Goal: Task Accomplishment & Management: Manage account settings

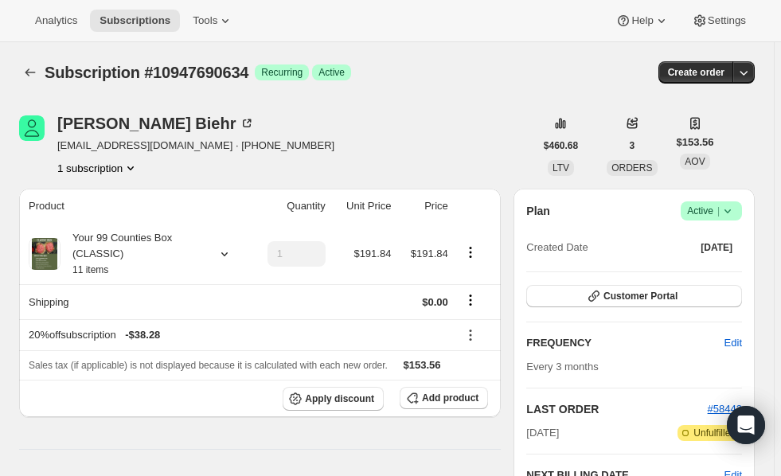
click at [736, 209] on icon at bounding box center [728, 211] width 16 height 16
click at [713, 267] on span "Cancel subscription" at bounding box center [719, 269] width 90 height 12
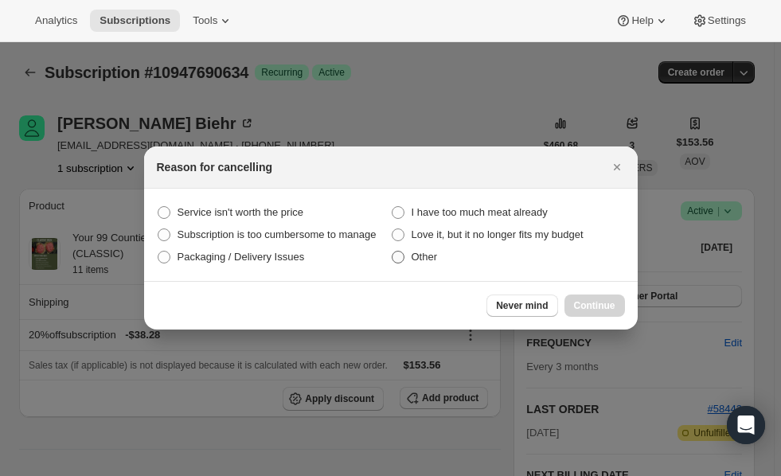
click at [418, 261] on span "Other" at bounding box center [425, 257] width 26 height 12
click at [393, 252] on input "Other" at bounding box center [392, 251] width 1 height 1
radio input "true"
click at [596, 308] on span "Continue" at bounding box center [594, 305] width 41 height 13
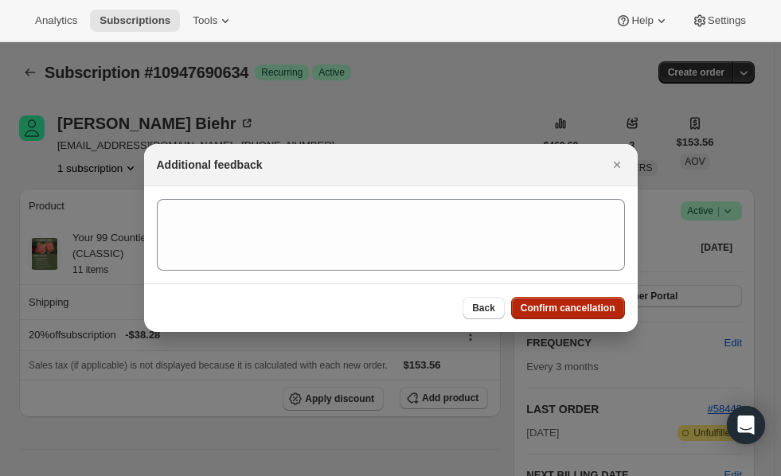
click at [596, 308] on span "Confirm cancellation" at bounding box center [568, 308] width 95 height 13
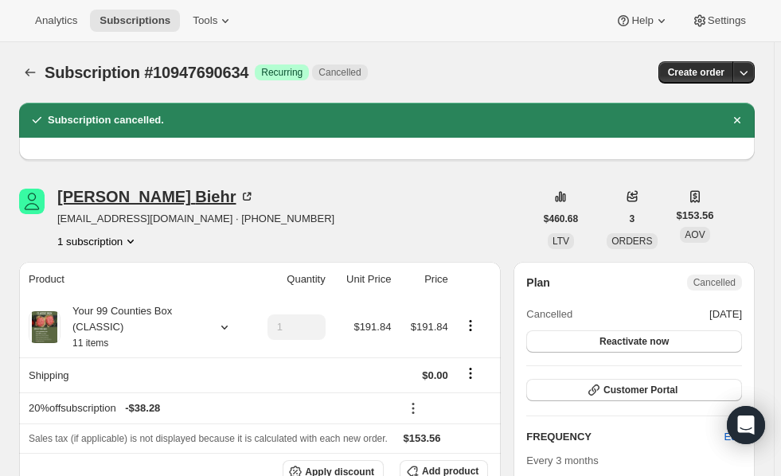
click at [243, 198] on icon at bounding box center [247, 197] width 8 height 8
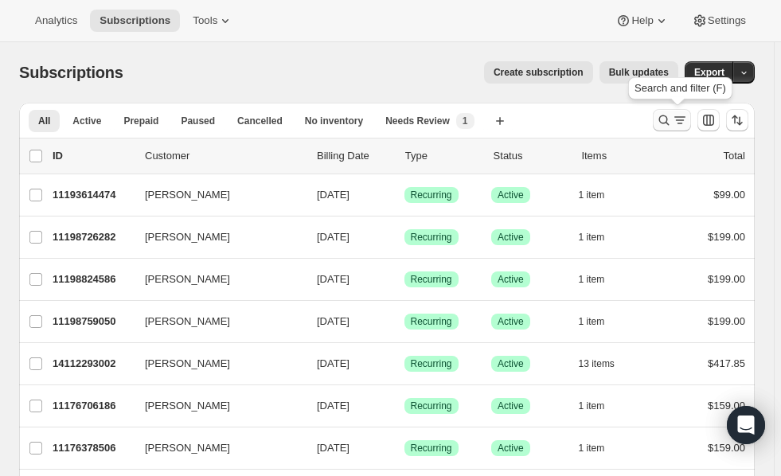
click at [667, 115] on icon "Search and filter results" at bounding box center [664, 120] width 16 height 16
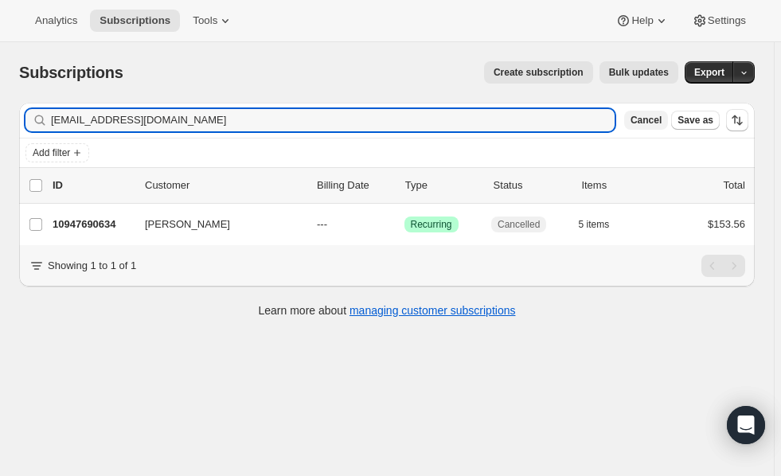
type input "biehr@aol.com"
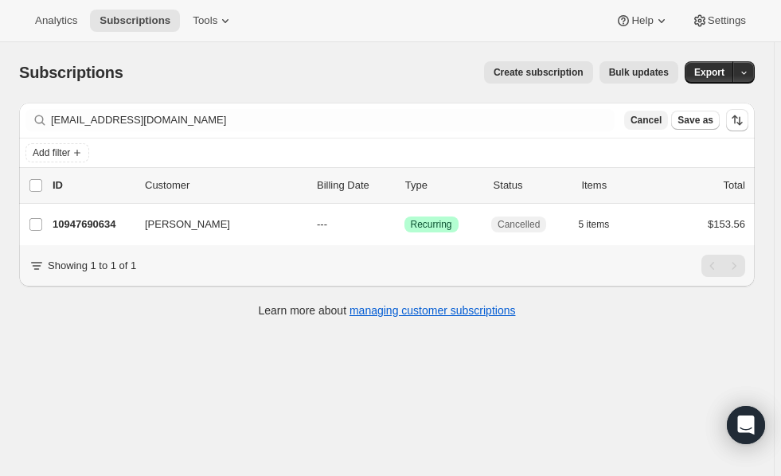
click at [657, 117] on span "Cancel" at bounding box center [646, 120] width 31 height 13
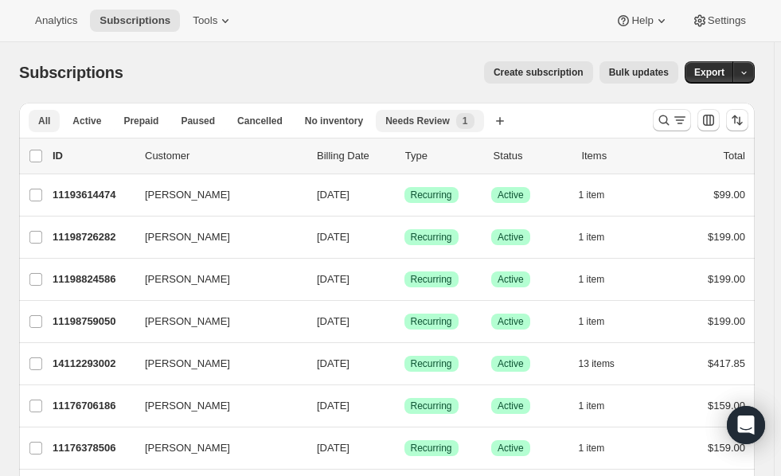
click at [412, 115] on span "Needs Review" at bounding box center [417, 121] width 64 height 13
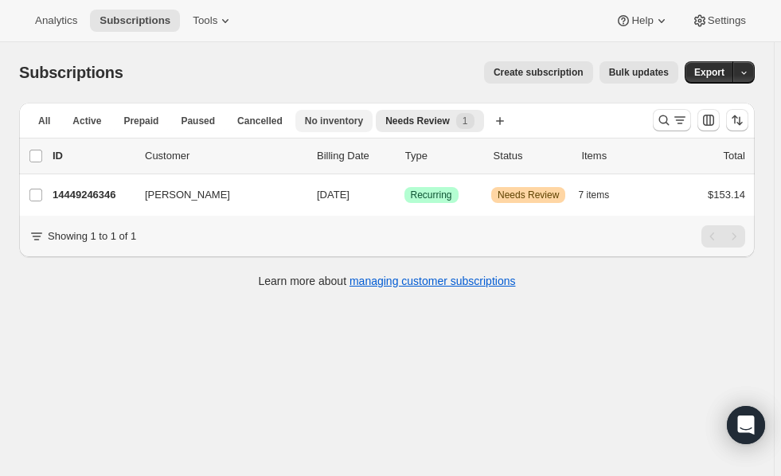
click at [328, 121] on span "No inventory" at bounding box center [334, 121] width 58 height 13
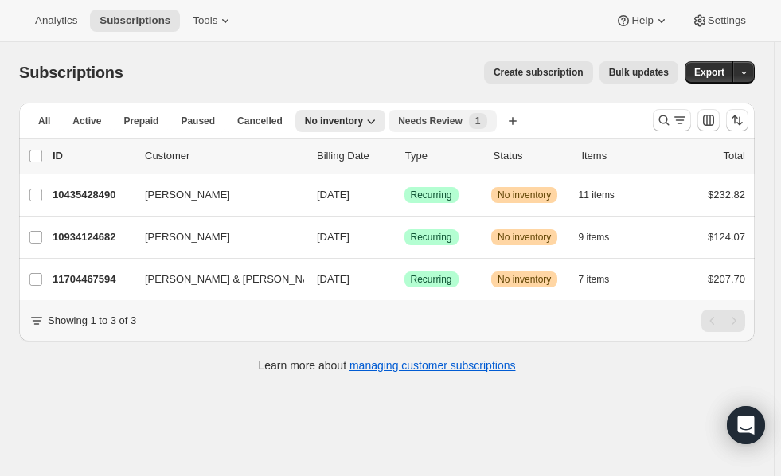
click at [406, 122] on span "Needs Review" at bounding box center [430, 121] width 64 height 13
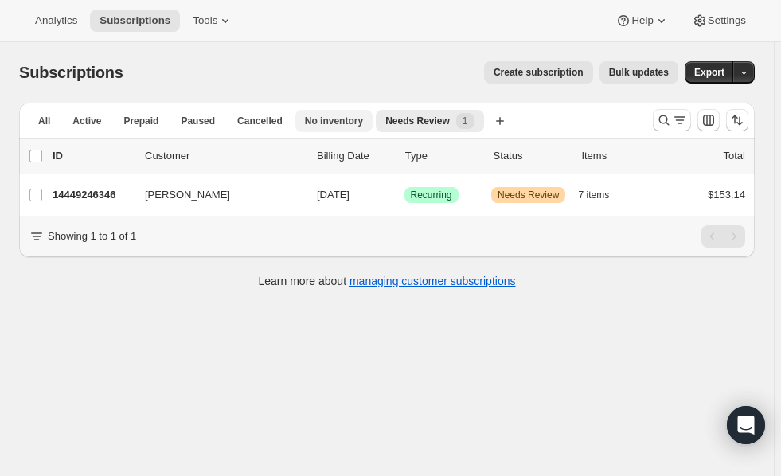
click at [319, 124] on span "No inventory" at bounding box center [334, 121] width 58 height 13
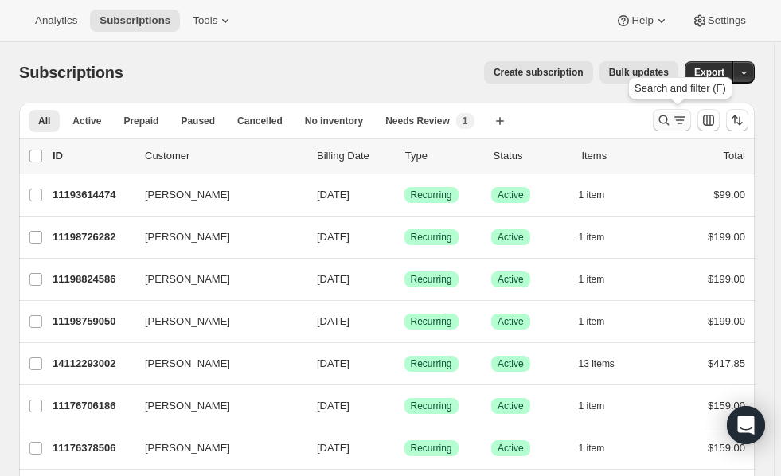
click at [669, 117] on icon "Search and filter results" at bounding box center [664, 120] width 16 height 16
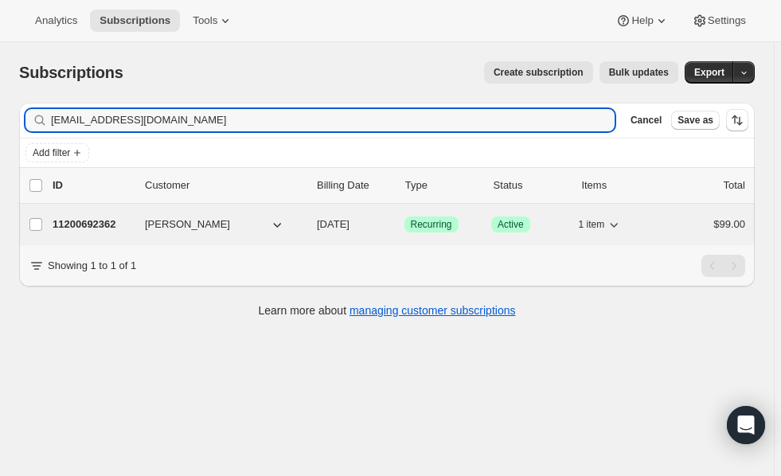
type input "vmatthewsnd@comcast.net"
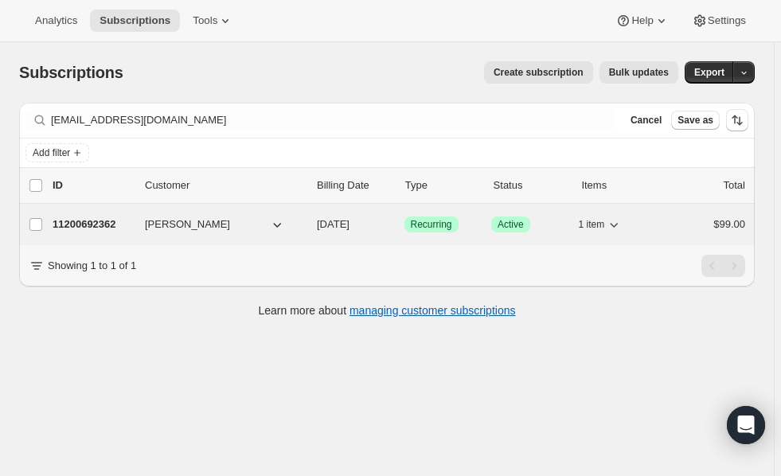
click at [83, 219] on p "11200692362" at bounding box center [93, 225] width 80 height 16
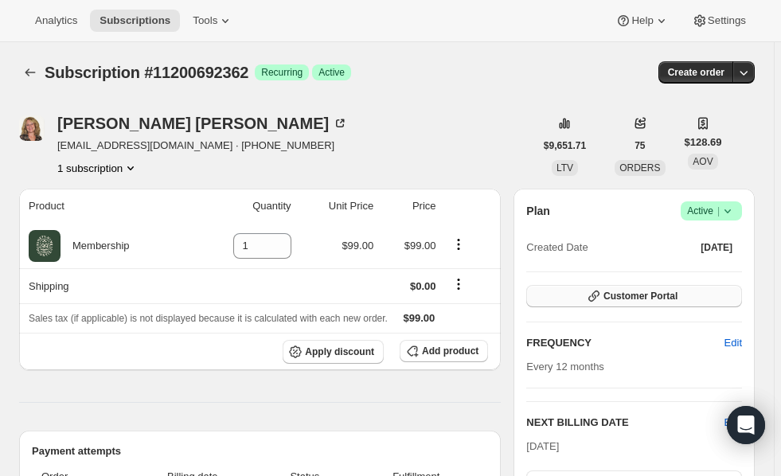
click at [611, 295] on span "Customer Portal" at bounding box center [640, 296] width 74 height 13
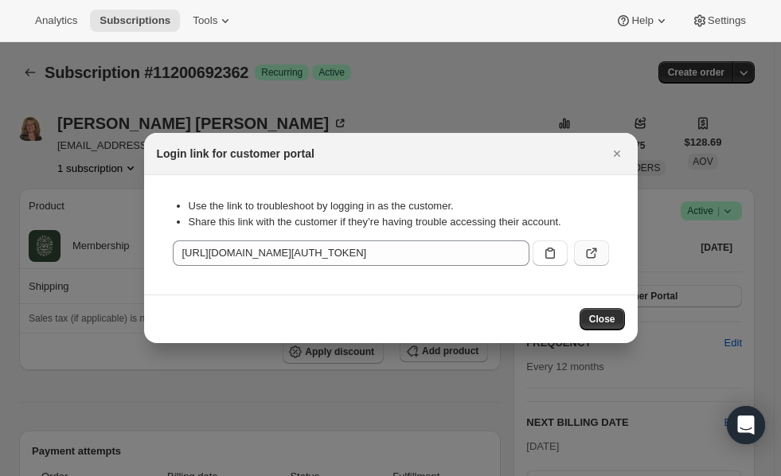
click at [595, 252] on icon ":rc9:" at bounding box center [592, 253] width 16 height 16
click at [510, 54] on div at bounding box center [390, 238] width 781 height 476
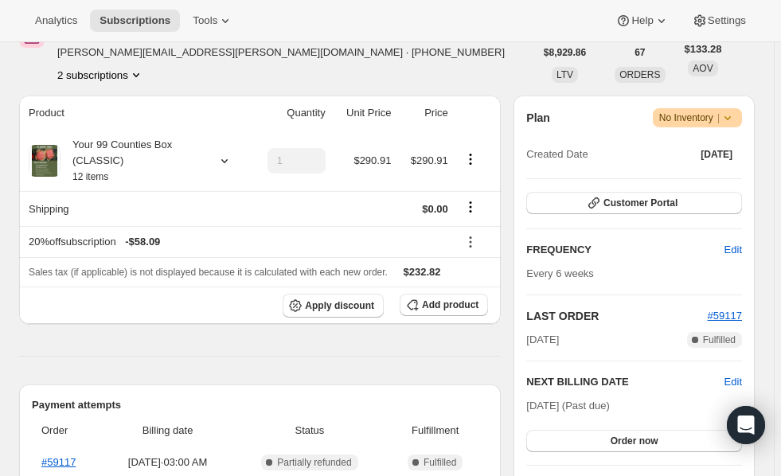
scroll to position [236, 0]
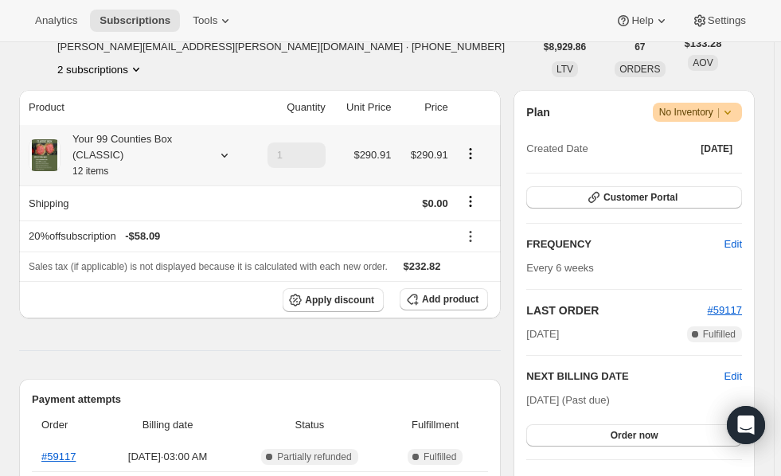
click at [218, 156] on icon at bounding box center [225, 155] width 16 height 16
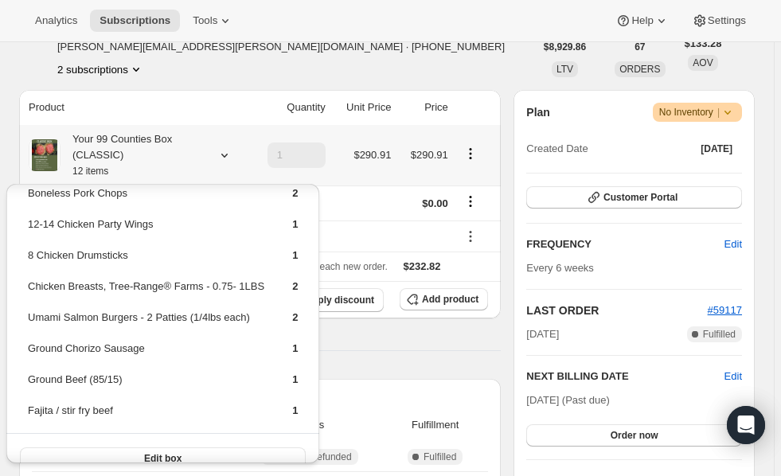
scroll to position [67, 0]
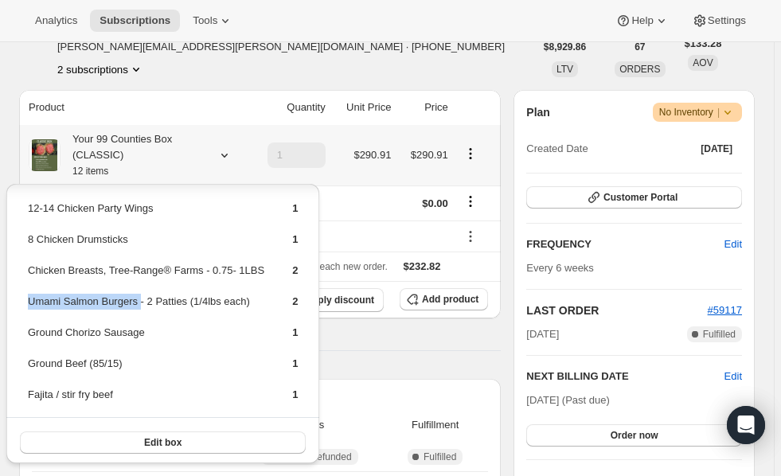
drag, startPoint x: 28, startPoint y: 302, endPoint x: 137, endPoint y: 303, distance: 109.1
click at [137, 303] on td "Umami Salmon Burgers - 2 Patties (1/4lbs each)" at bounding box center [146, 307] width 238 height 29
copy td "Umami Salmon Burgers"
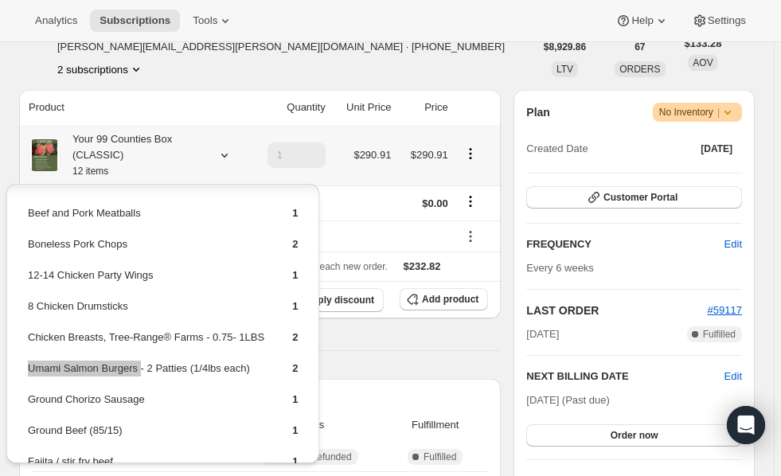
scroll to position [67, 0]
